Goal: Information Seeking & Learning: Stay updated

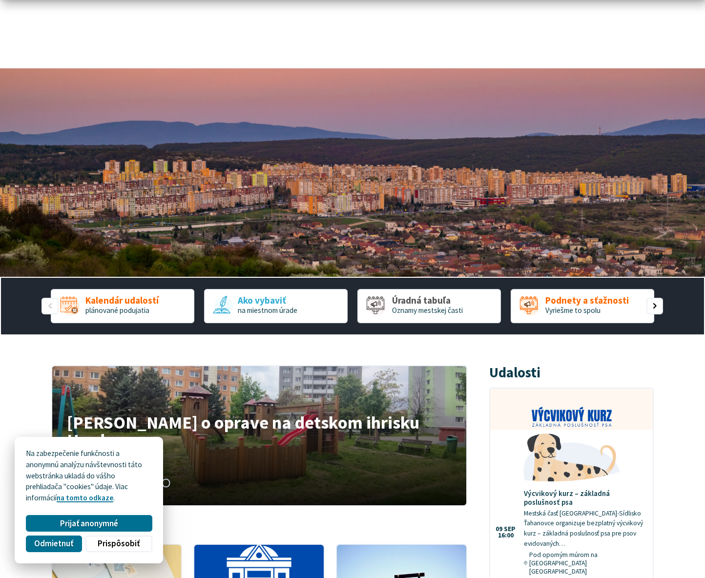
scroll to position [249, 0]
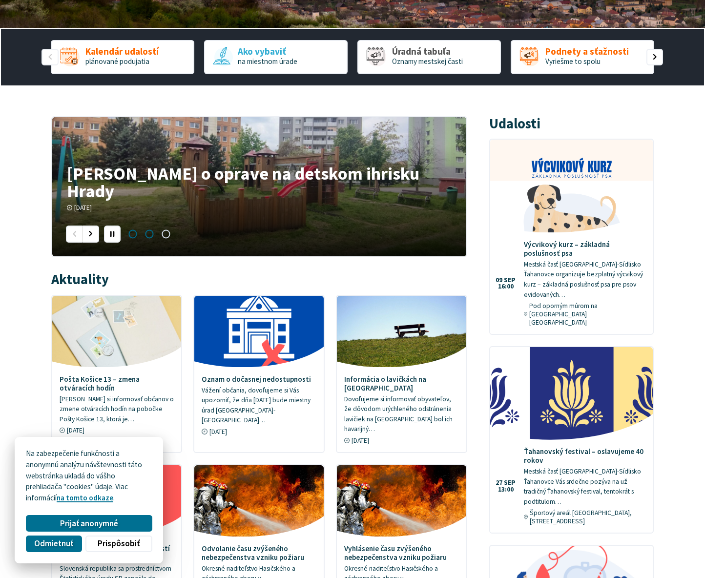
click at [146, 235] on span "Prejsť na slajd 2" at bounding box center [149, 234] width 17 height 17
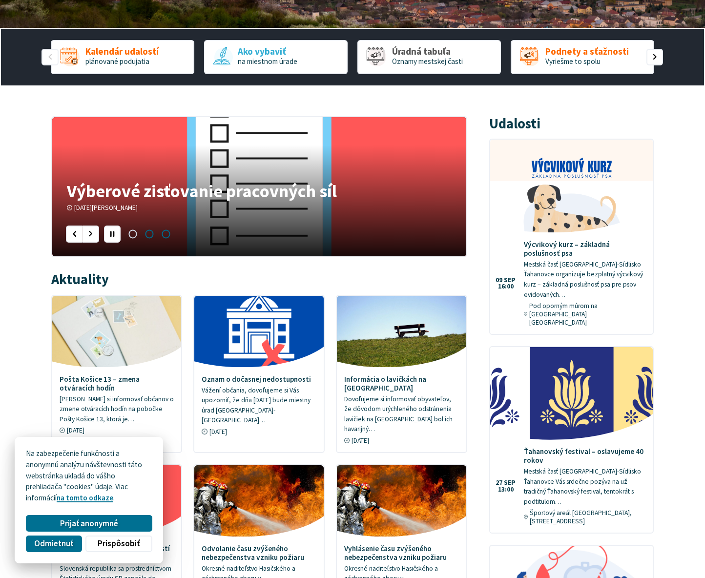
click at [165, 233] on span "Prejsť na slajd 3" at bounding box center [166, 234] width 17 height 17
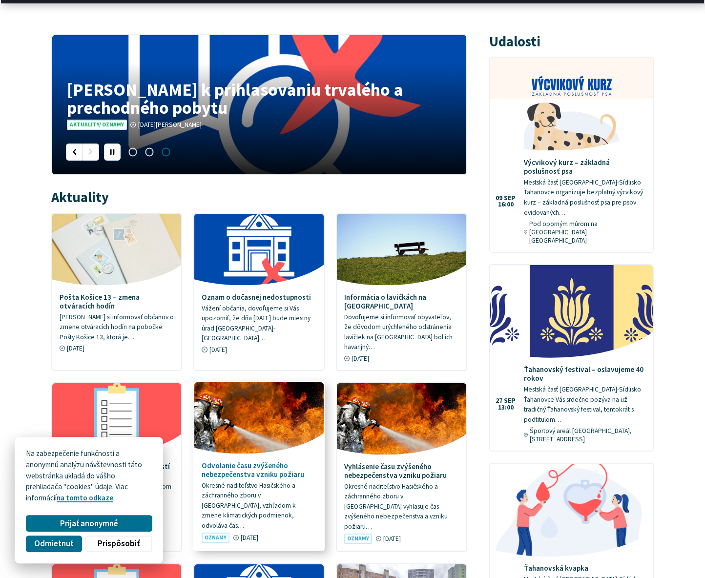
scroll to position [332, 0]
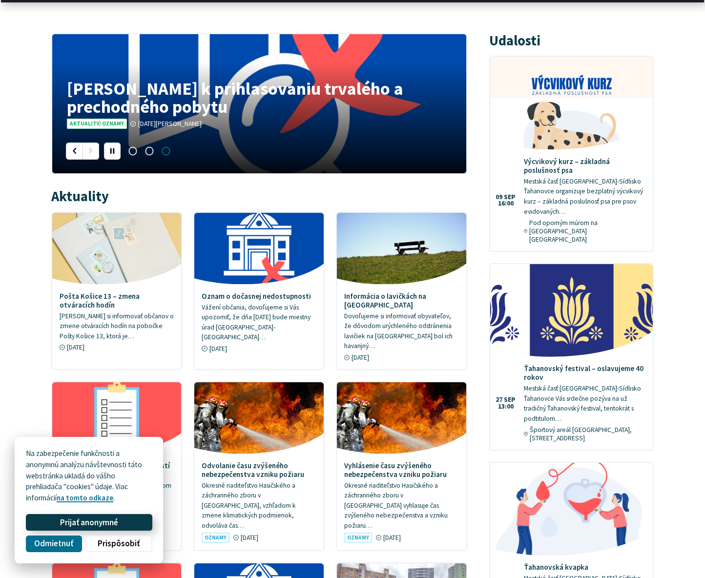
click at [94, 523] on span "Prijať anonymné" at bounding box center [89, 523] width 58 height 10
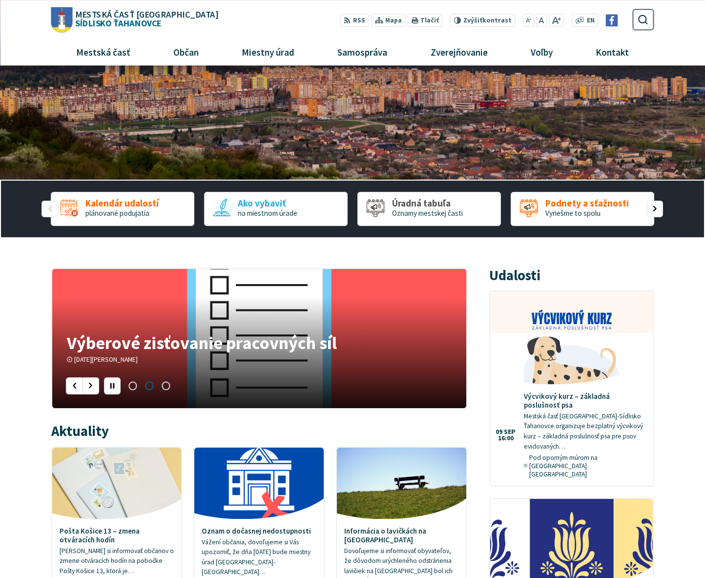
scroll to position [0, 0]
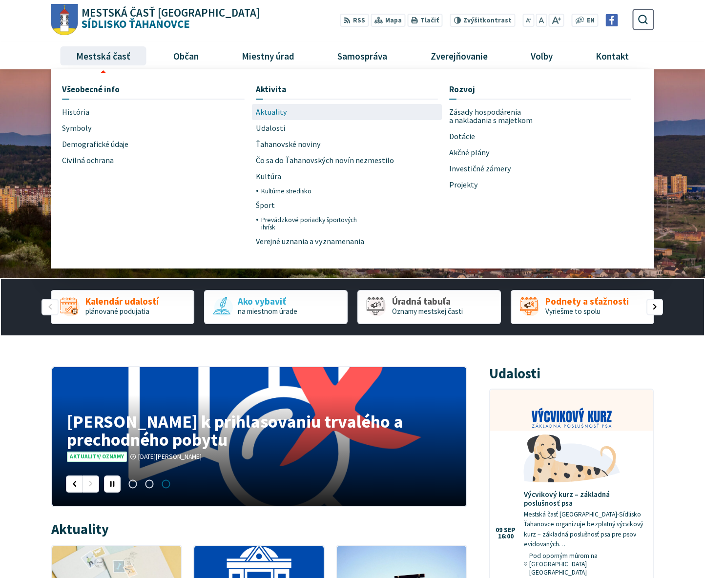
click at [272, 114] on span "Aktuality" at bounding box center [271, 112] width 31 height 16
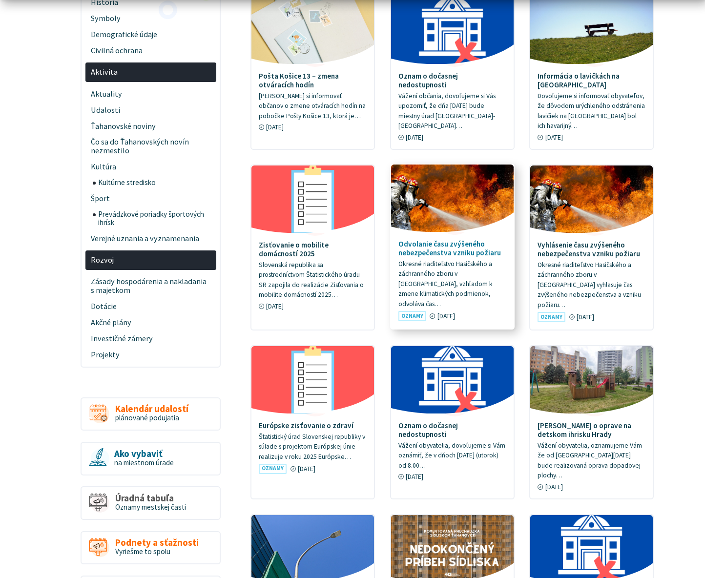
scroll to position [415, 0]
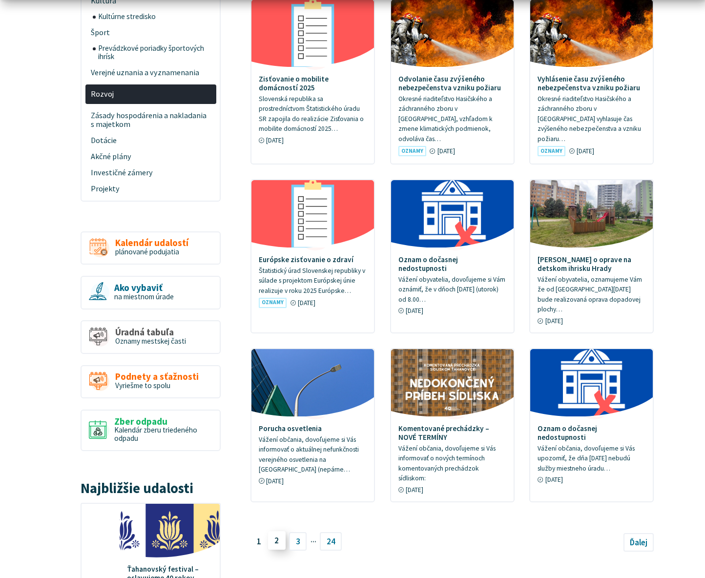
click at [276, 531] on link "2" at bounding box center [277, 540] width 18 height 19
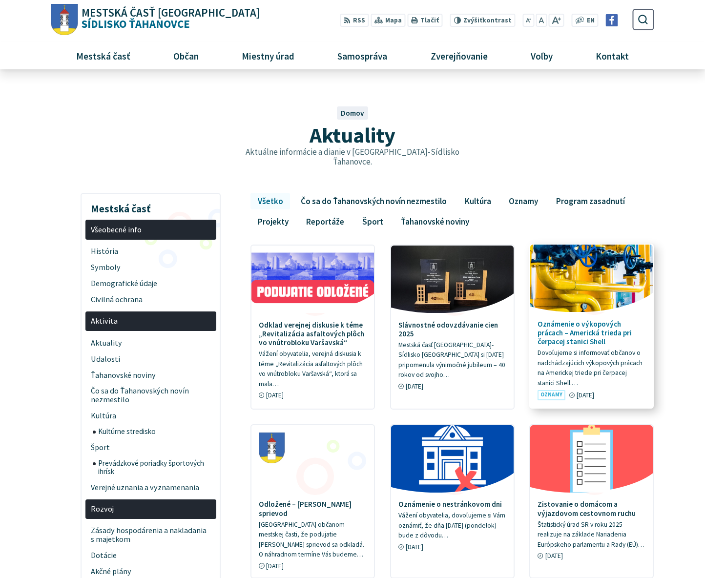
click at [586, 335] on h4 "Oznámenie o výkopových prácach – Americká trieda pri čerpacej stanici Shell" at bounding box center [592, 333] width 108 height 27
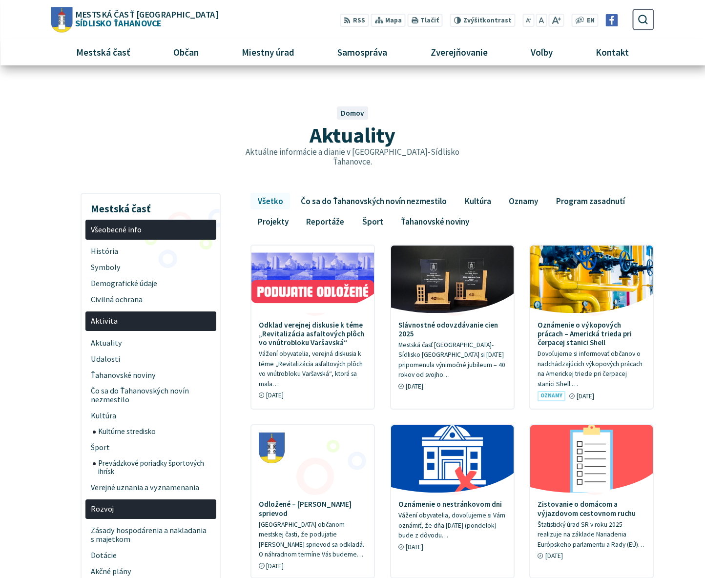
click at [77, 11] on span "Mestská časť [GEOGRAPHIC_DATA]" at bounding box center [146, 14] width 143 height 9
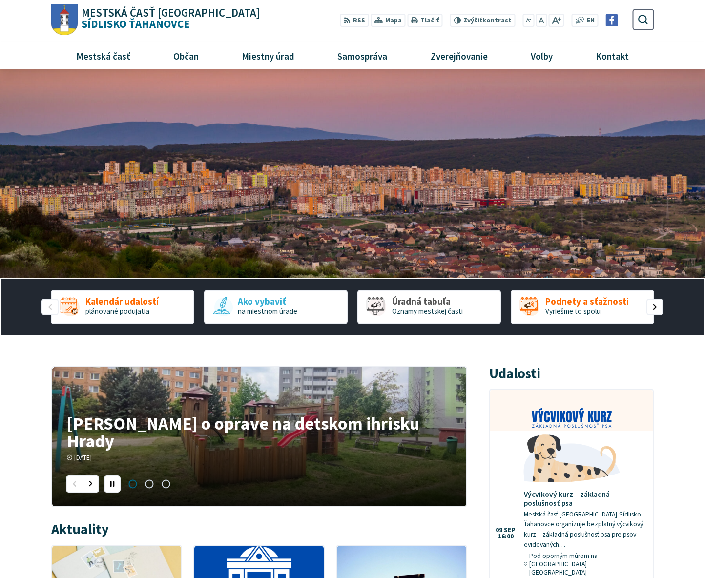
click at [571, 330] on div "Kalendár udalostí plánované podujatia Ako vybaviť na miestnom úrade Úradná tabu…" at bounding box center [352, 307] width 610 height 57
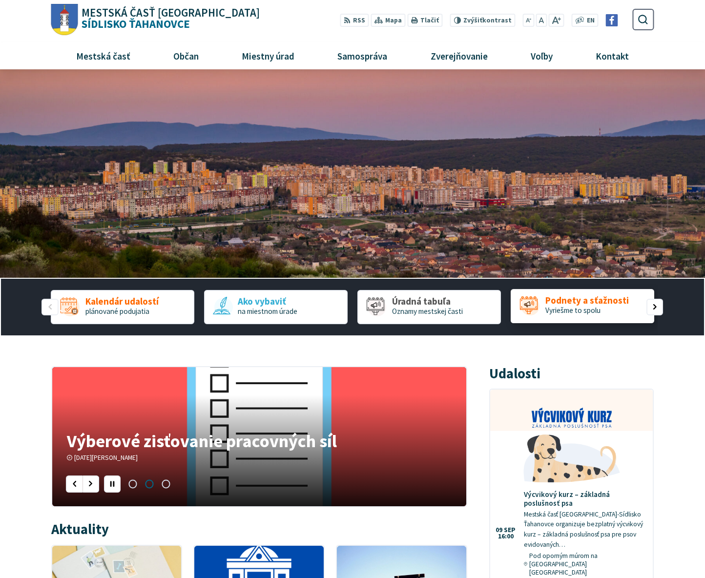
click at [564, 319] on link "Podnety a sťažnosti Vyriešme to spolu" at bounding box center [583, 306] width 144 height 34
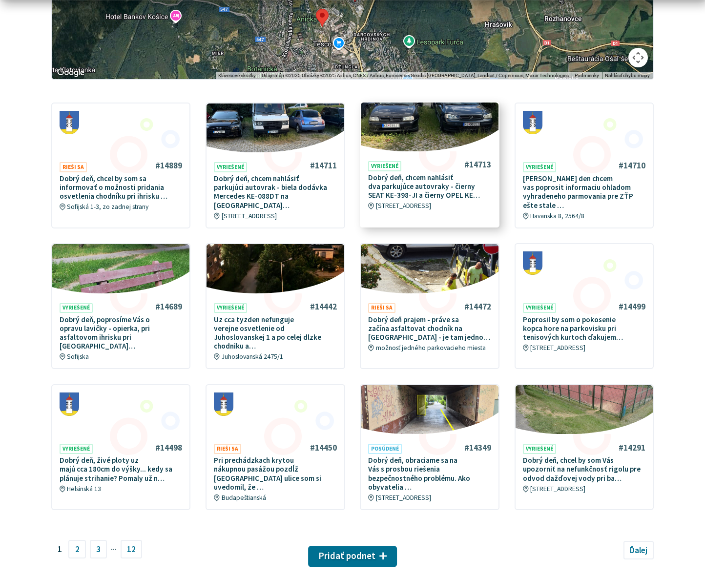
scroll to position [332, 0]
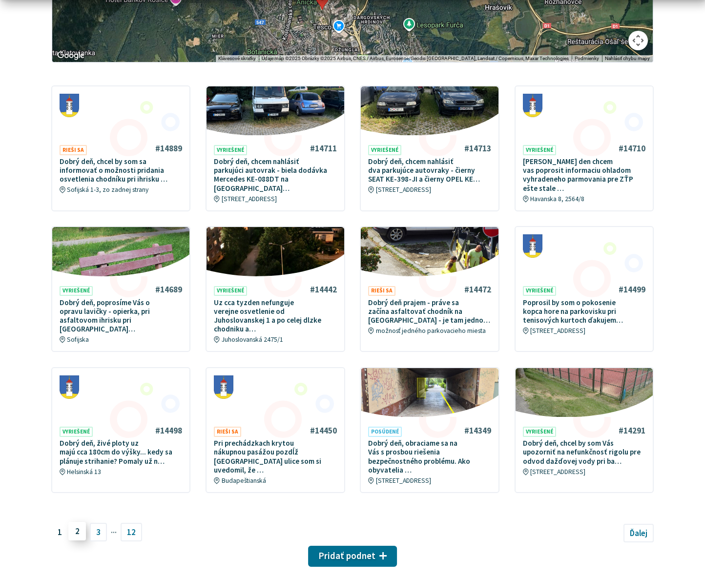
click at [81, 522] on link "2" at bounding box center [77, 531] width 18 height 19
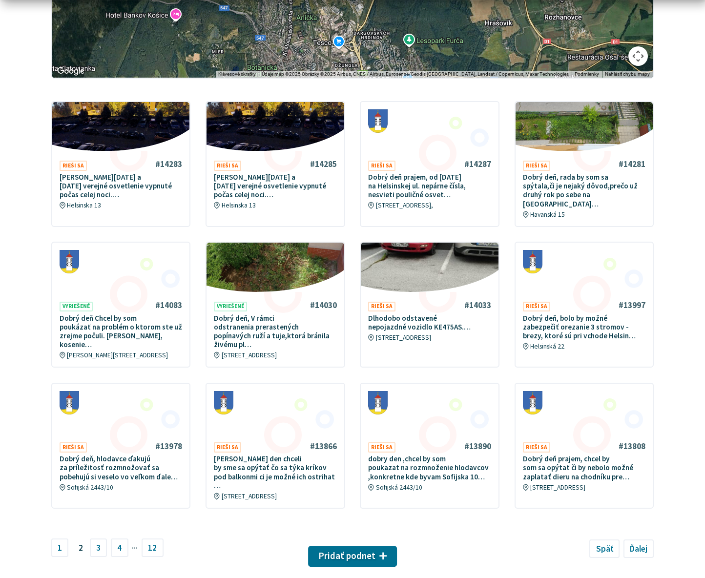
scroll to position [332, 0]
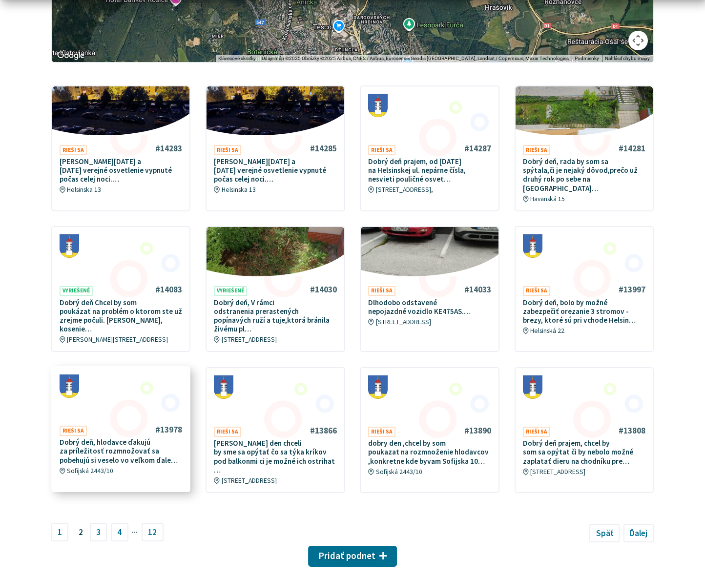
click at [104, 442] on p "Dobrý deň, hlodavce ďakujú za príležitosť rozmnožovať sa pobehujú si veselo vo …" at bounding box center [121, 451] width 123 height 27
click at [99, 522] on link "3" at bounding box center [99, 531] width 18 height 19
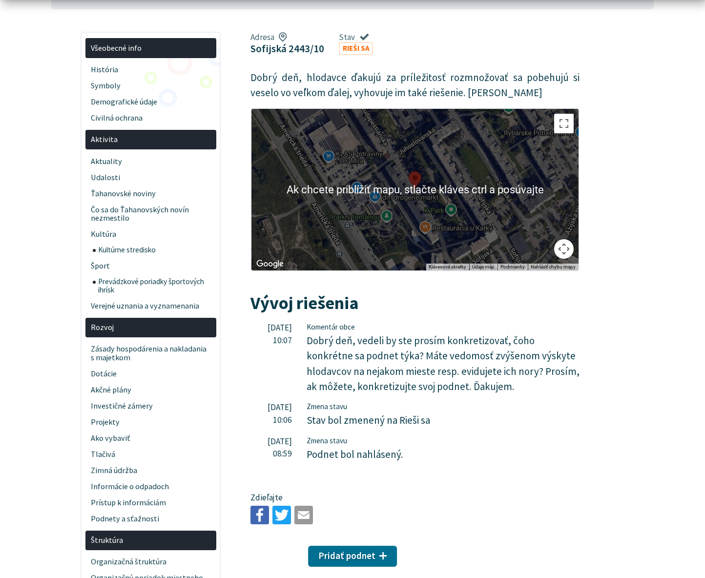
scroll to position [166, 0]
